Goal: Find specific page/section: Find specific page/section

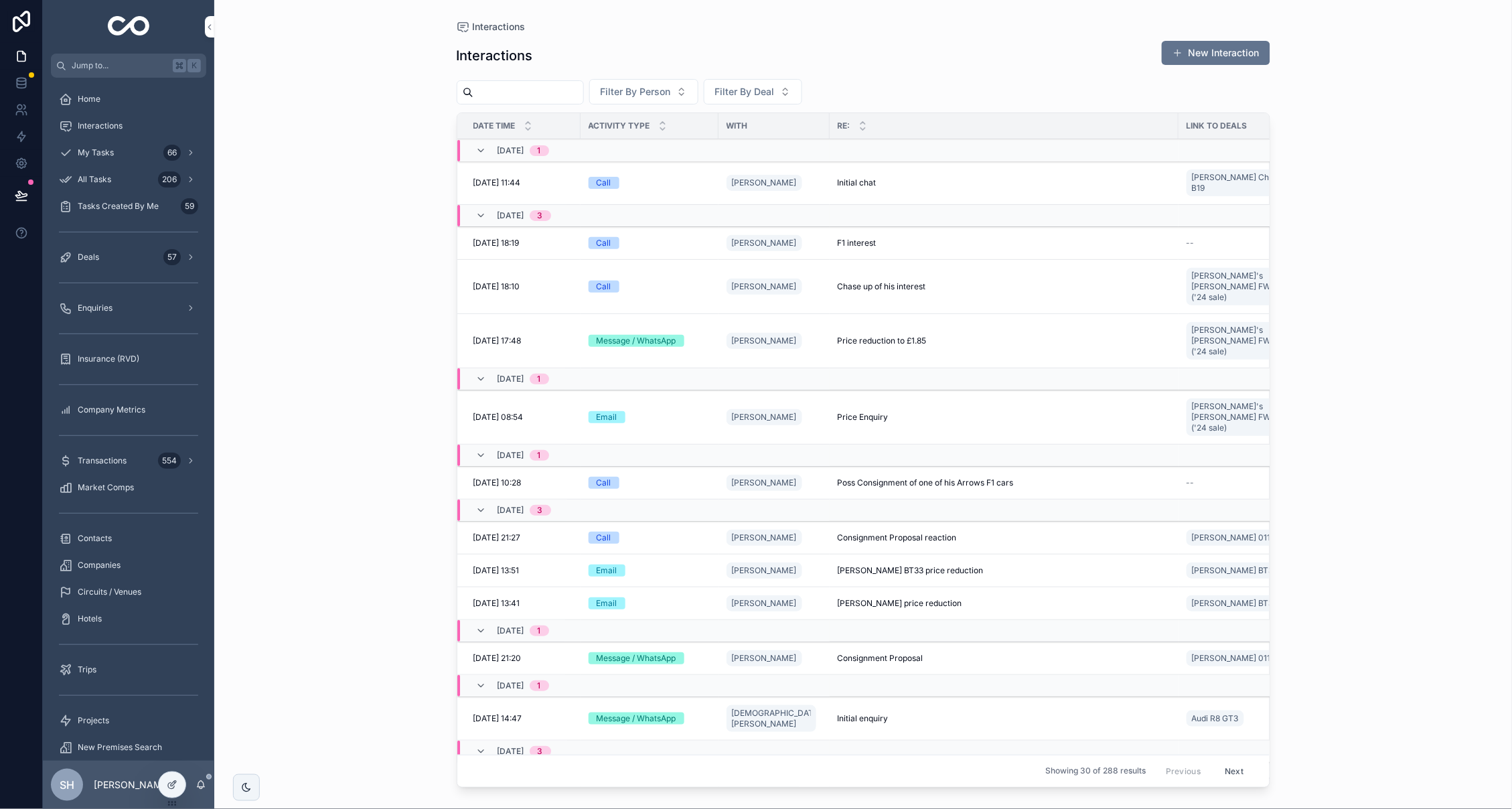
click at [307, 213] on div "Interactions Interactions New Interaction Filter By Person Filter By Deal Date …" at bounding box center [863, 404] width 1298 height 809
click at [112, 260] on div "Deals 57" at bounding box center [128, 257] width 139 height 22
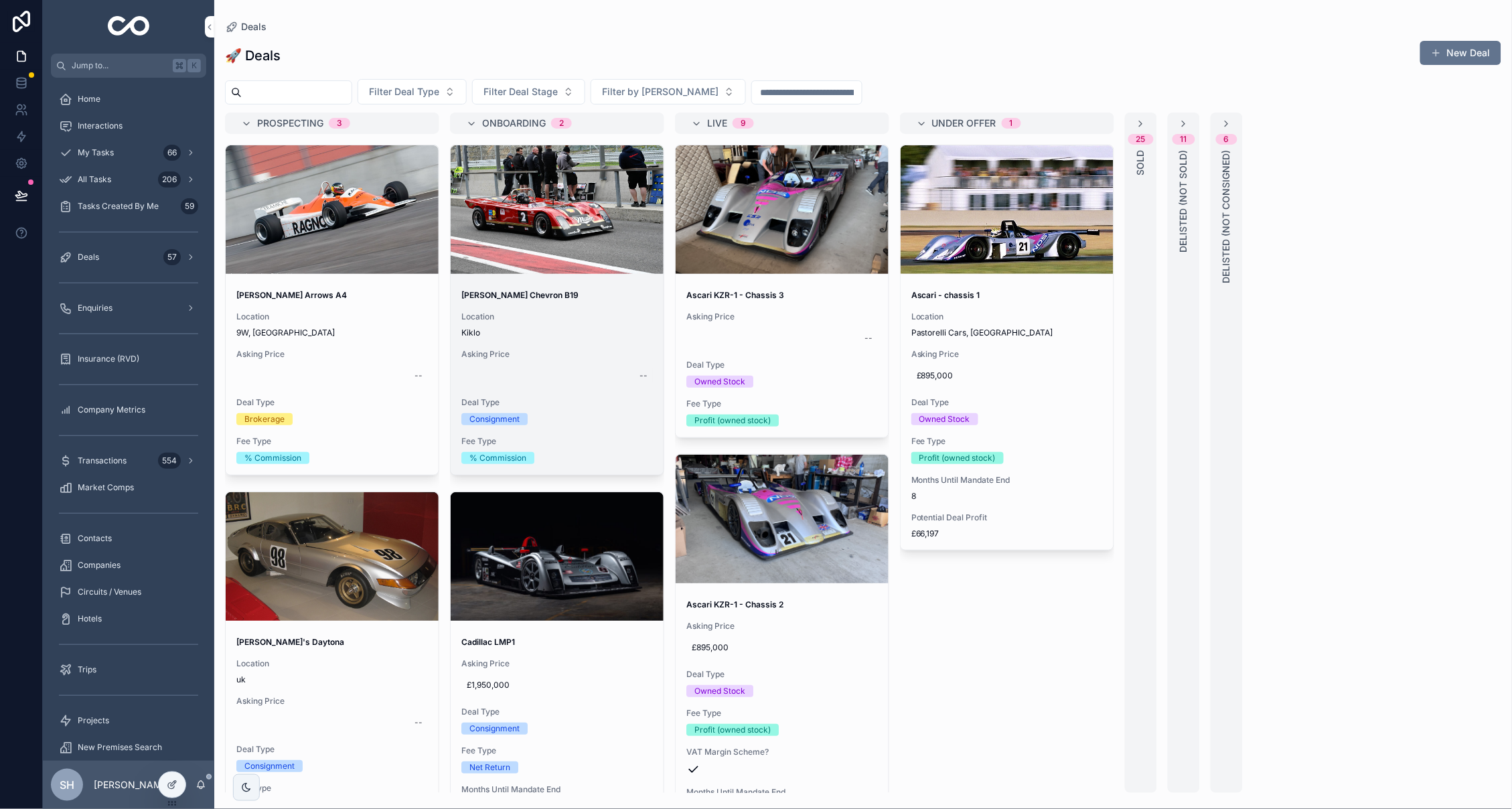
click at [578, 381] on div "--" at bounding box center [557, 376] width 192 height 22
click at [569, 302] on div "[PERSON_NAME] Chevron B19 Location [GEOGRAPHIC_DATA] Asking Price -- Deal Type …" at bounding box center [556, 376] width 213 height 195
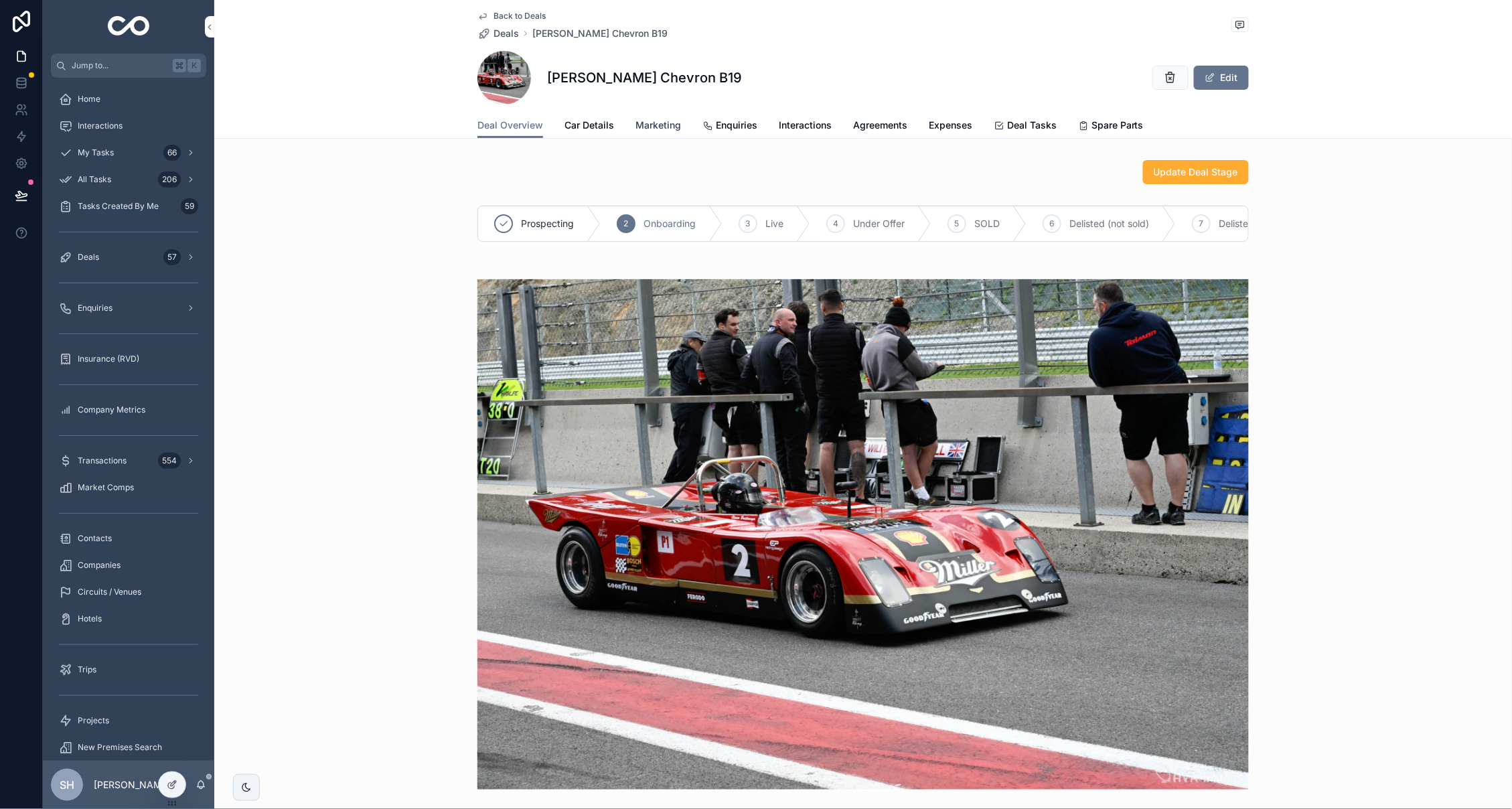
click at [655, 123] on span "Marketing" at bounding box center [658, 125] width 45 height 14
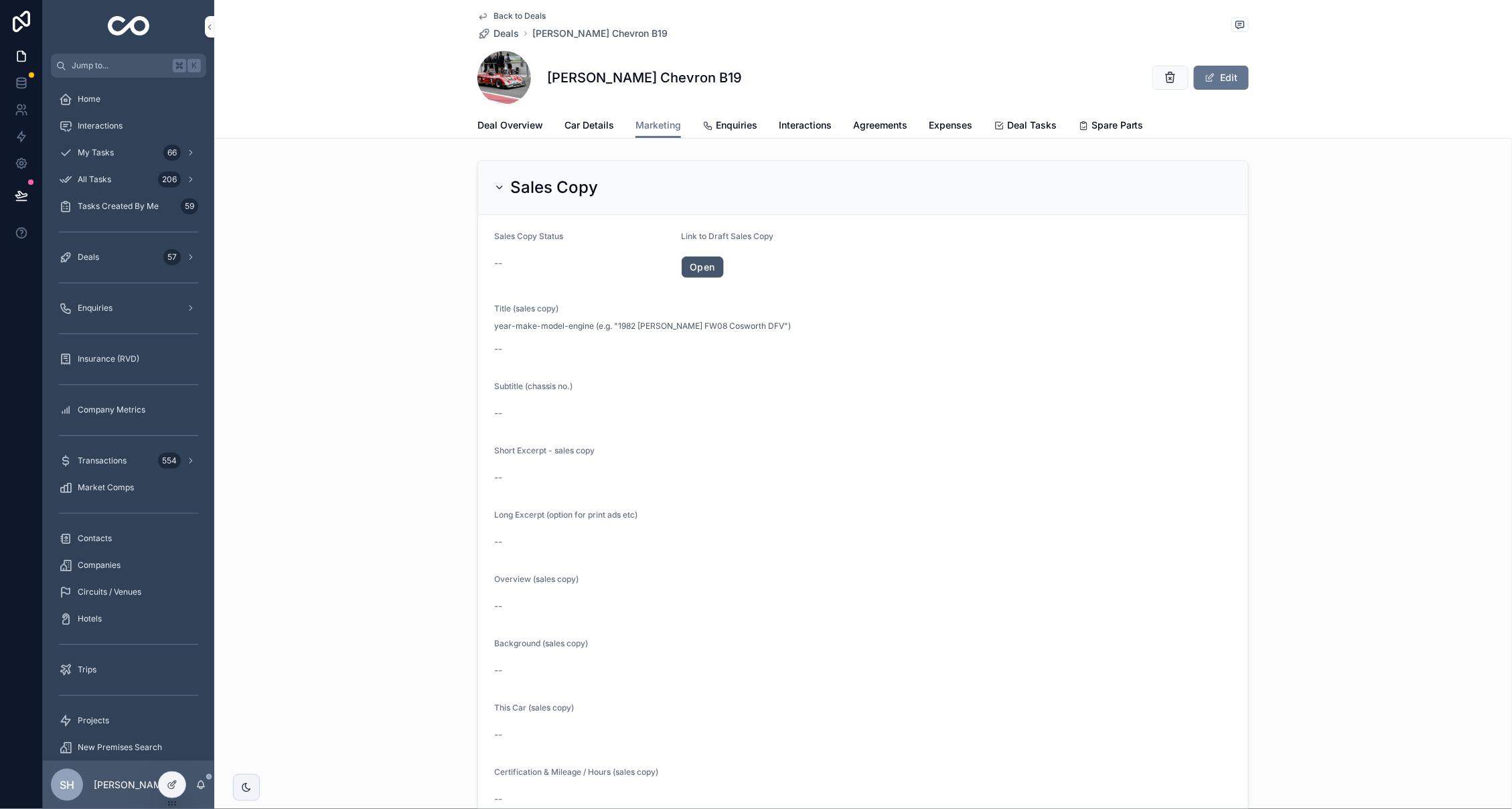
click at [709, 265] on link "Open" at bounding box center [703, 268] width 43 height 22
